Goal: Task Accomplishment & Management: Complete application form

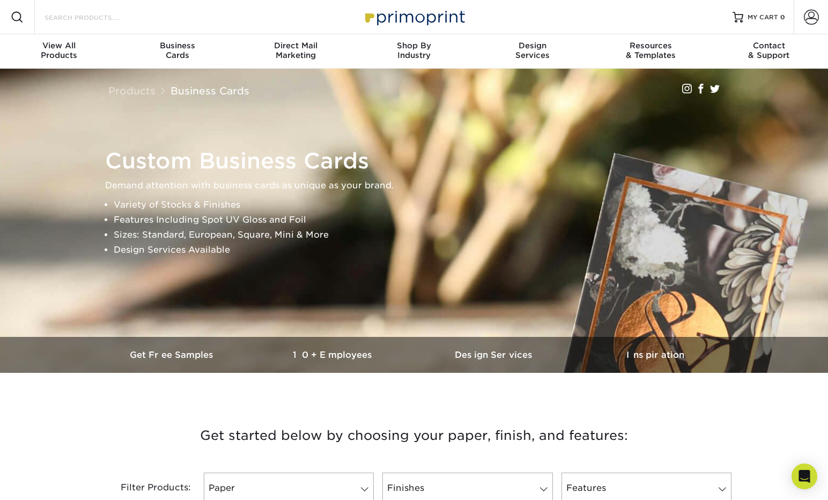
click at [84, 21] on input "Search Products" at bounding box center [95, 17] width 105 height 13
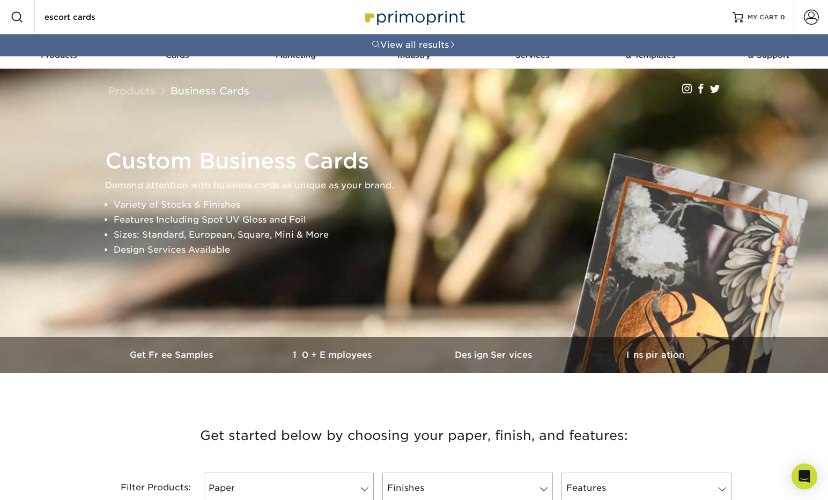
type input "escort cards"
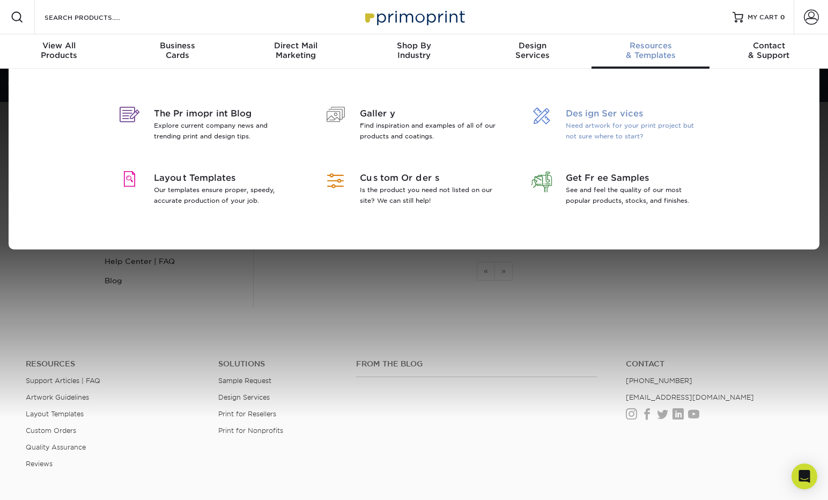
click at [577, 133] on p "Need artwork for your print project but not sure where to start?" at bounding box center [634, 130] width 139 height 21
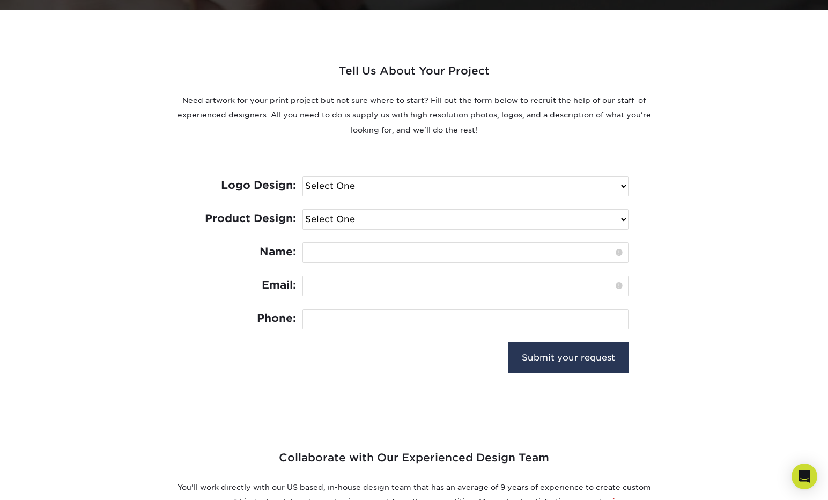
scroll to position [364, 0]
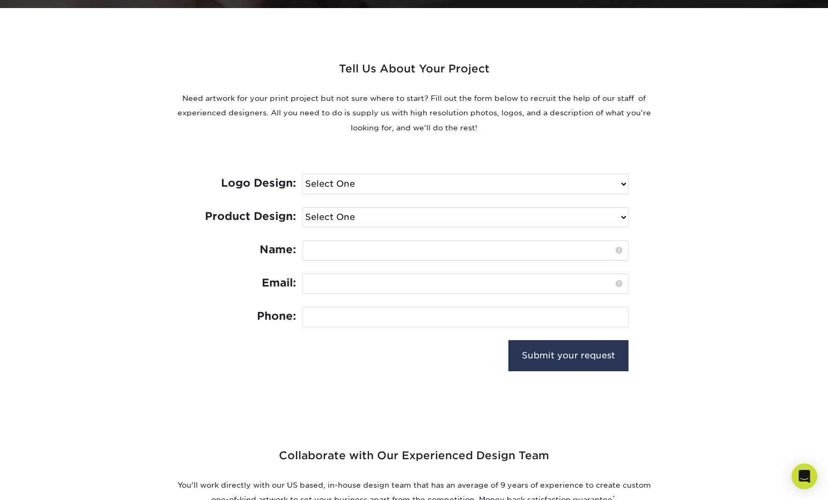
click at [360, 185] on select "Select One I need a logo design: $300 No thank you" at bounding box center [465, 183] width 325 height 19
click at [342, 213] on select "Select One Logo Design Only Design Edits Banner Design: $50.00 Bookmark Design:…" at bounding box center [465, 216] width 325 height 19
click at [670, 250] on div "Tell Us About Your Project Need artwork for your print project but not sure whe…" at bounding box center [413, 201] width 643 height 386
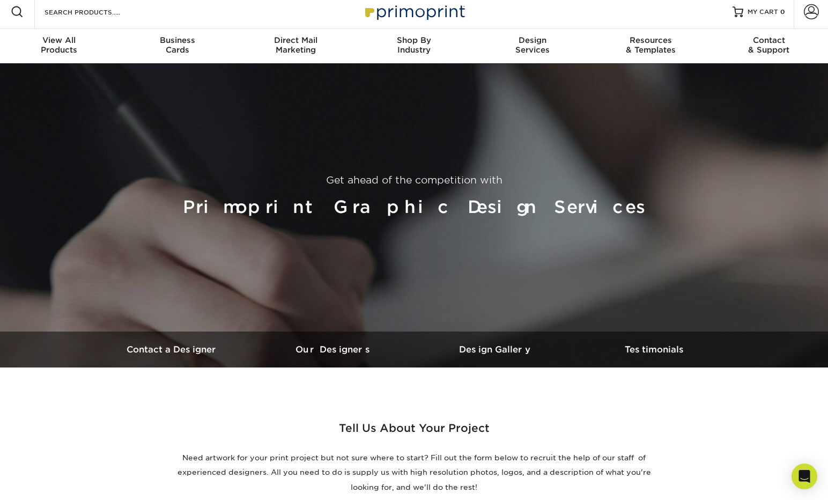
scroll to position [0, 0]
